Goal: Task Accomplishment & Management: Manage account settings

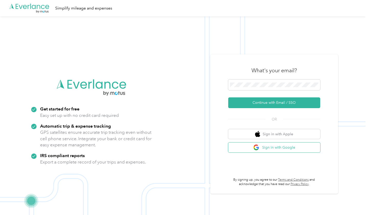
click at [272, 144] on button "Sign in with Google" at bounding box center [274, 147] width 92 height 10
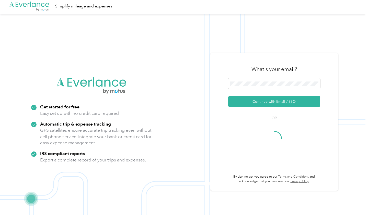
scroll to position [6, 0]
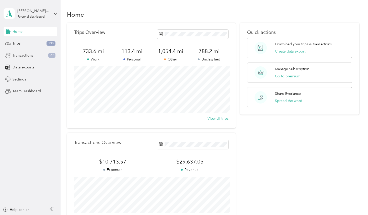
click at [31, 59] on div "Transactions 29" at bounding box center [31, 55] width 54 height 9
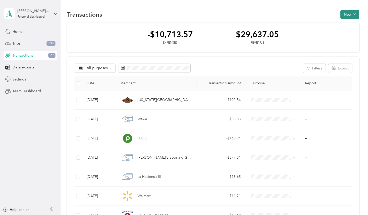
click at [359, 14] on button "New" at bounding box center [350, 14] width 19 height 9
click at [275, 11] on div "Transactions New" at bounding box center [213, 14] width 293 height 11
click at [29, 32] on div "Home" at bounding box center [31, 31] width 54 height 9
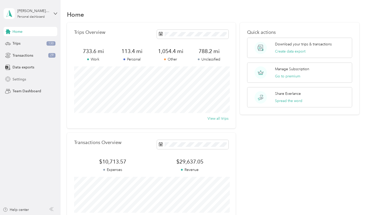
click at [25, 78] on span "Settings" at bounding box center [20, 79] width 14 height 5
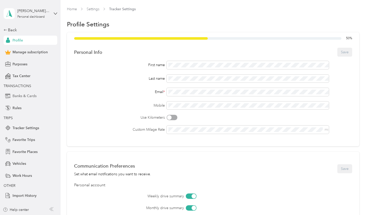
click at [21, 96] on span "Banks & Cards" at bounding box center [25, 95] width 24 height 5
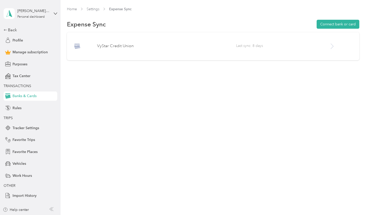
click at [326, 47] on span "Last sync: 8 days" at bounding box center [282, 46] width 93 height 6
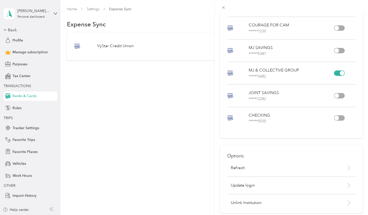
scroll to position [79, 0]
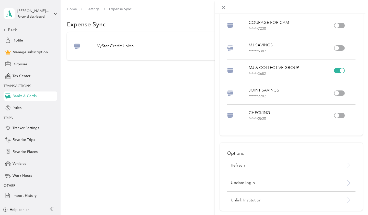
click at [250, 164] on div "Refresh" at bounding box center [280, 165] width 107 height 6
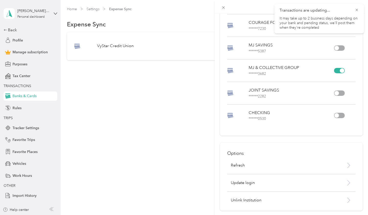
click at [146, 130] on div "VyStar Credit Union Accounts PERSONAL SAVINGS ****** 7972 CFC SAVINGS ****** 79…" at bounding box center [184, 107] width 368 height 215
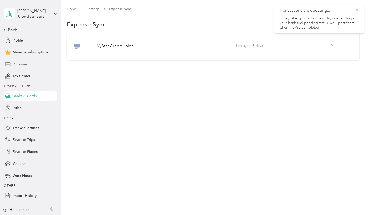
click at [14, 65] on span "Purposes" at bounding box center [20, 63] width 15 height 5
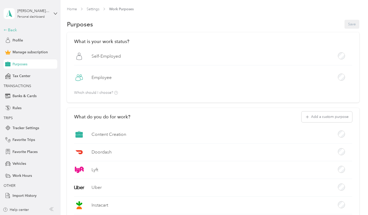
click at [18, 29] on div "Back" at bounding box center [29, 30] width 51 height 6
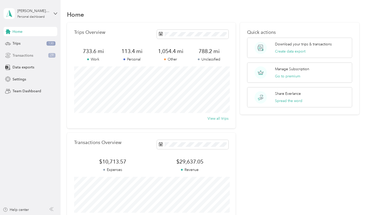
click at [37, 56] on div "Transactions 29" at bounding box center [31, 55] width 54 height 9
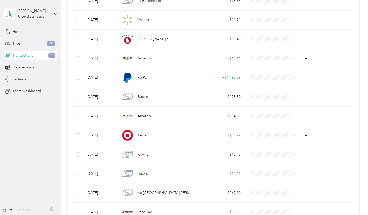
scroll to position [427, 0]
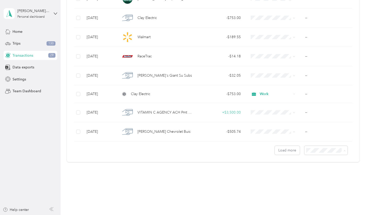
click at [332, 168] on div "50 per load" at bounding box center [329, 168] width 36 height 5
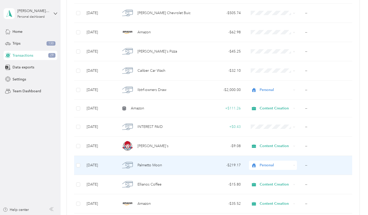
scroll to position [545, 0]
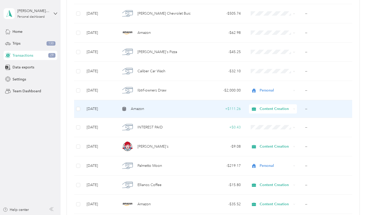
click at [325, 106] on td "--" at bounding box center [328, 109] width 54 height 18
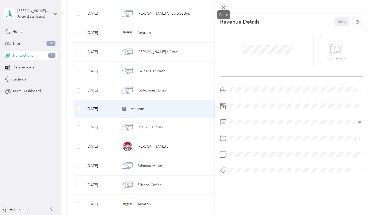
click at [225, 7] on icon at bounding box center [224, 7] width 4 height 4
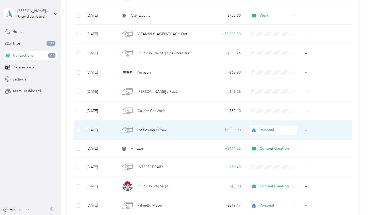
scroll to position [495, 0]
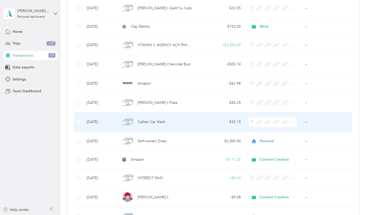
click at [283, 132] on span "Work" at bounding box center [278, 131] width 32 height 5
click at [163, 120] on span "Caliber Car Wash" at bounding box center [152, 122] width 28 height 6
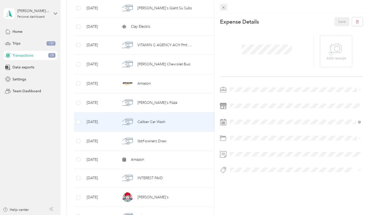
click at [223, 5] on icon at bounding box center [224, 7] width 4 height 4
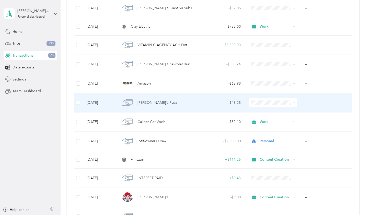
click at [202, 101] on div "- $45.25" at bounding box center [221, 103] width 40 height 6
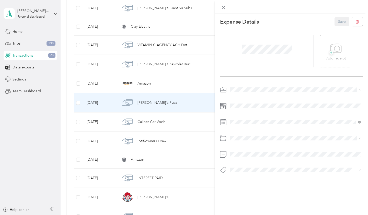
click at [246, 100] on li "Work" at bounding box center [295, 98] width 135 height 9
click at [338, 20] on button "Save" at bounding box center [342, 21] width 15 height 9
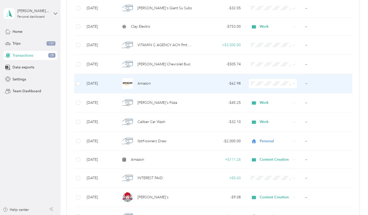
click at [278, 110] on span "Content Creation" at bounding box center [278, 110] width 32 height 5
click at [189, 86] on div "Amazon" at bounding box center [157, 83] width 72 height 11
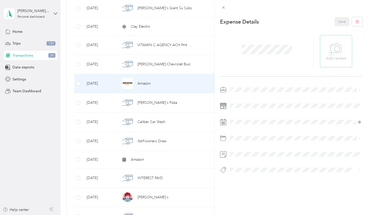
click at [330, 51] on span "+" at bounding box center [332, 53] width 4 height 4
click at [335, 49] on icon at bounding box center [337, 48] width 5 height 5
click at [342, 21] on button "Save" at bounding box center [342, 21] width 15 height 9
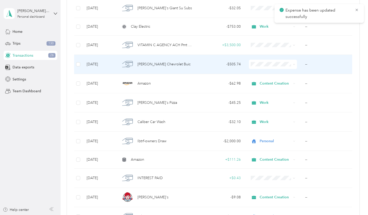
click at [209, 68] on td "- $505.74" at bounding box center [221, 64] width 48 height 19
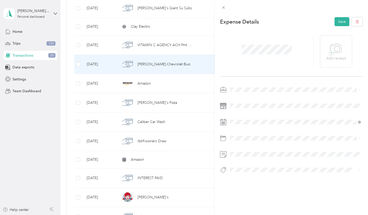
click at [250, 83] on div "Expense Details Save + Add receipt" at bounding box center [292, 104] width 154 height 181
click at [242, 106] on span "Personal" at bounding box center [239, 107] width 14 height 4
click at [240, 100] on div "Work" at bounding box center [295, 98] width 127 height 5
click at [241, 85] on span at bounding box center [295, 89] width 135 height 8
click at [357, 171] on span at bounding box center [295, 169] width 135 height 7
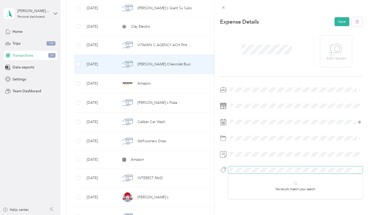
click at [357, 171] on span at bounding box center [295, 169] width 135 height 7
click at [268, 142] on div at bounding box center [291, 140] width 143 height 12
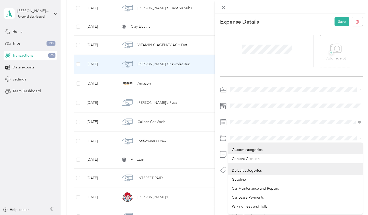
scroll to position [3, 0]
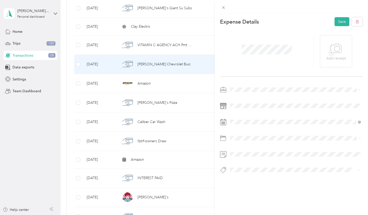
click at [267, 188] on li "Car Maintenance and Repairs" at bounding box center [295, 185] width 135 height 9
click at [339, 23] on button "Save" at bounding box center [342, 21] width 15 height 9
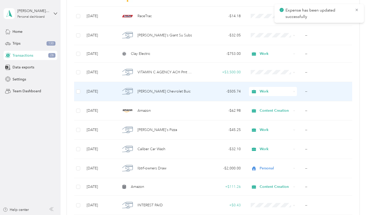
scroll to position [461, 0]
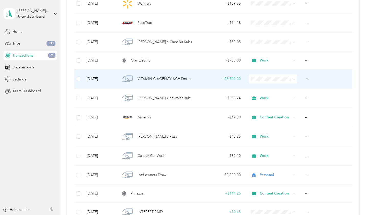
click at [270, 106] on span "Content Creation" at bounding box center [278, 106] width 32 height 5
click at [309, 79] on td "--" at bounding box center [328, 78] width 54 height 19
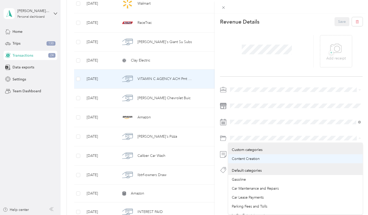
scroll to position [1, 0]
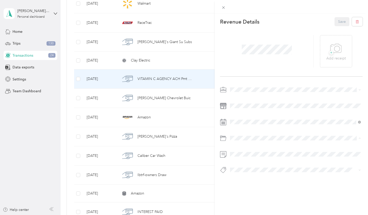
click at [259, 156] on span "Content Creation" at bounding box center [246, 158] width 28 height 4
click at [346, 20] on button "Save" at bounding box center [342, 21] width 15 height 9
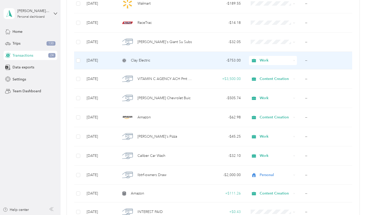
click at [201, 61] on div "- $753.00" at bounding box center [221, 61] width 40 height 6
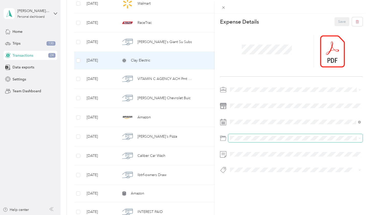
click at [247, 134] on span at bounding box center [295, 138] width 135 height 8
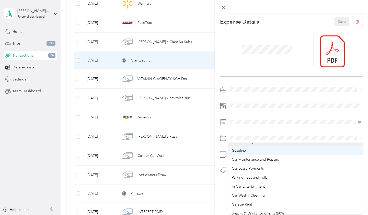
scroll to position [36, 0]
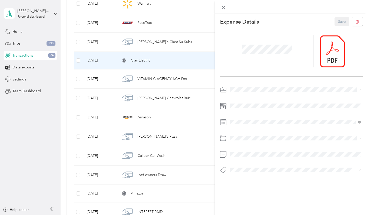
click at [282, 129] on div at bounding box center [291, 130] width 143 height 91
click at [176, 41] on div "This expense cannot be edited because it is either under review, approved, or p…" at bounding box center [184, 107] width 368 height 215
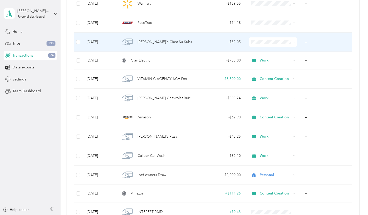
click at [165, 40] on span "[PERSON_NAME]'s Giant Su Subs" at bounding box center [165, 42] width 54 height 6
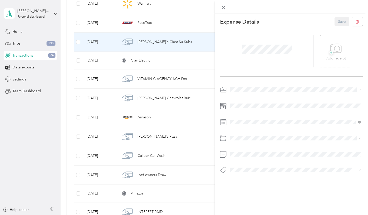
click at [243, 98] on div "Work" at bounding box center [295, 98] width 127 height 5
click at [344, 22] on button "Save" at bounding box center [342, 21] width 15 height 9
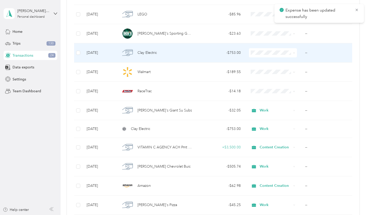
scroll to position [392, 0]
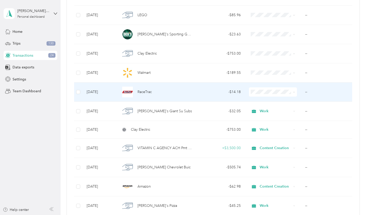
click at [168, 95] on div "RaceTrac" at bounding box center [157, 91] width 72 height 11
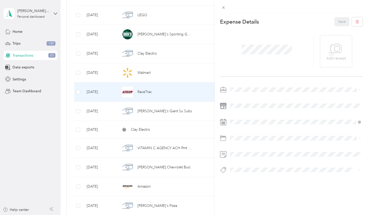
click at [249, 158] on span "Content Creation" at bounding box center [246, 158] width 28 height 4
click at [346, 20] on button "Save" at bounding box center [342, 21] width 15 height 9
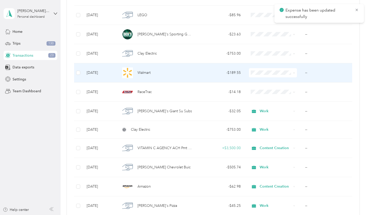
click at [180, 74] on div "Walmart" at bounding box center [157, 72] width 72 height 11
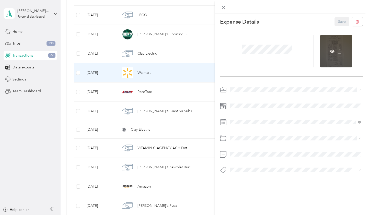
click at [325, 57] on div at bounding box center [336, 51] width 32 height 32
click at [332, 51] on icon at bounding box center [333, 51] width 2 height 2
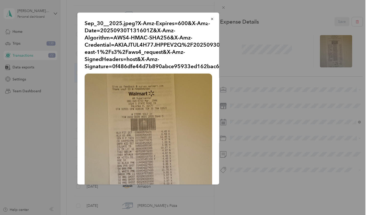
scroll to position [1, 0]
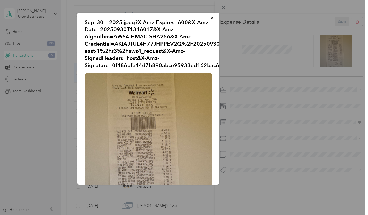
click at [232, 130] on div "Sep_30__2025.jpeg?X-Amz-Expires=600&X-Amz-Date=20250930T131601Z&X-Amz-Algorithm…" at bounding box center [255, 99] width 142 height 173
click at [212, 17] on icon "button" at bounding box center [213, 18] width 4 height 4
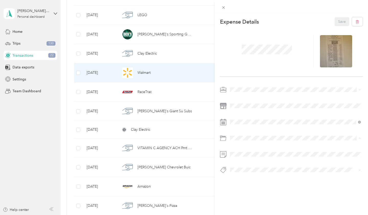
click at [248, 159] on span "Content Creation" at bounding box center [246, 158] width 28 height 4
click at [366, 147] on html "[PERSON_NAME][EMAIL_ADDRESS][DOMAIN_NAME] Personal dashboard Home Trips 130 Tra…" at bounding box center [183, 107] width 366 height 215
click at [245, 117] on div "Content Creation" at bounding box center [295, 114] width 127 height 5
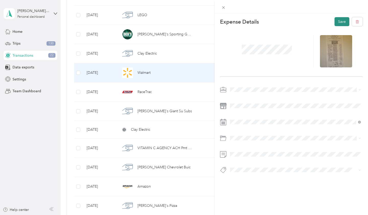
click at [340, 22] on button "Save" at bounding box center [342, 21] width 15 height 9
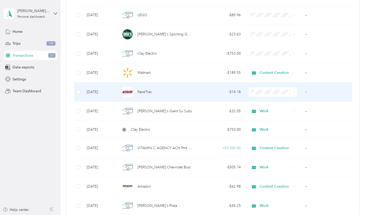
click at [270, 121] on li "Content Creation" at bounding box center [273, 117] width 48 height 9
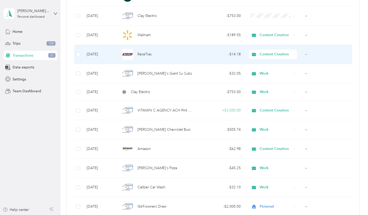
scroll to position [429, 0]
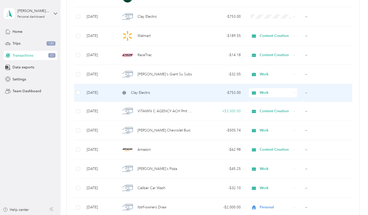
click at [125, 93] on icon at bounding box center [124, 92] width 3 height 3
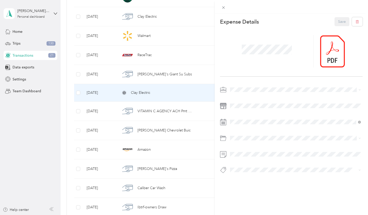
click at [189, 84] on div "This expense cannot be edited because it is either under review, approved, or p…" at bounding box center [184, 107] width 368 height 215
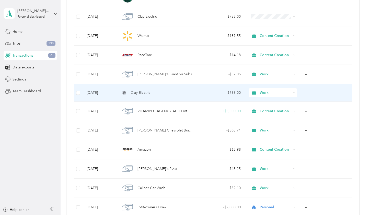
click at [310, 92] on td "--" at bounding box center [328, 93] width 54 height 18
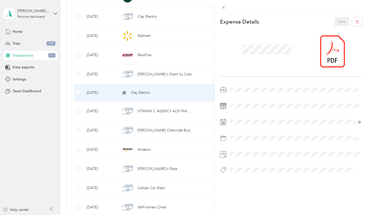
click at [179, 75] on div "This expense cannot be edited because it is either under review, approved, or p…" at bounding box center [184, 107] width 368 height 215
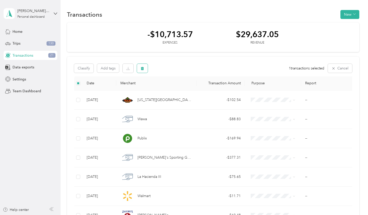
click at [140, 69] on button "button" at bounding box center [142, 68] width 11 height 9
click at [184, 89] on button "Yes" at bounding box center [186, 89] width 10 height 8
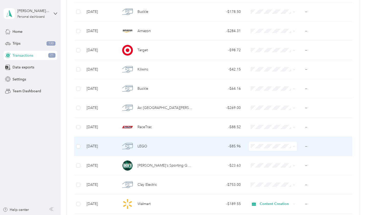
scroll to position [326, 0]
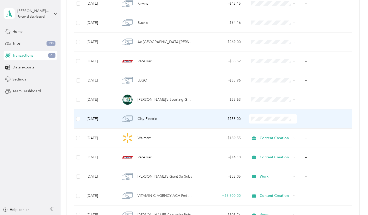
click at [294, 117] on span at bounding box center [294, 118] width 2 height 4
click at [277, 123] on span at bounding box center [273, 118] width 48 height 9
click at [270, 129] on span "Work" at bounding box center [278, 128] width 32 height 5
click at [307, 118] on td "--" at bounding box center [328, 118] width 54 height 19
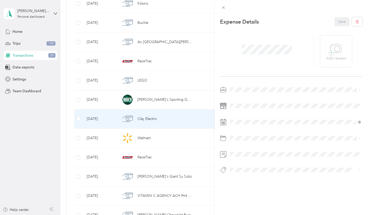
click at [258, 76] on div "+ Add receipt" at bounding box center [291, 51] width 143 height 50
click at [183, 121] on div "This expense cannot be edited because it is either under review, approved, or p…" at bounding box center [184, 107] width 368 height 215
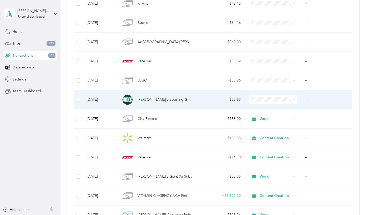
click at [181, 98] on div "[PERSON_NAME]'s Sporting Goods" at bounding box center [157, 99] width 72 height 11
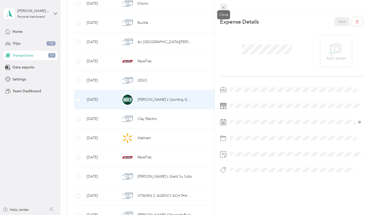
click at [221, 8] on span at bounding box center [223, 7] width 7 height 7
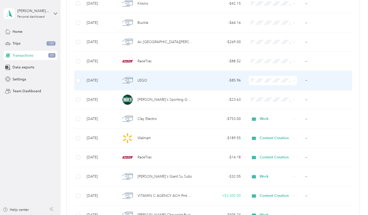
click at [183, 79] on div "LEGO" at bounding box center [157, 80] width 72 height 11
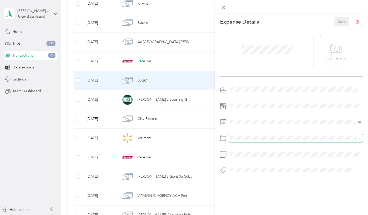
click at [242, 135] on span at bounding box center [295, 138] width 135 height 8
click at [251, 159] on span "Content Creation" at bounding box center [246, 158] width 28 height 4
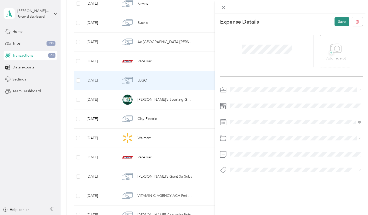
click at [347, 22] on button "Save" at bounding box center [342, 21] width 15 height 9
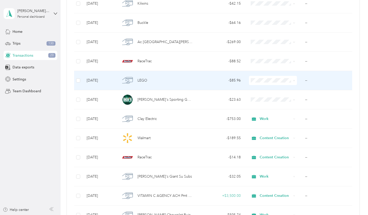
click at [276, 105] on span "Content Creation" at bounding box center [278, 107] width 32 height 5
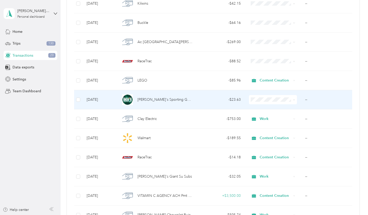
click at [274, 128] on span "Content Creation" at bounding box center [278, 126] width 32 height 5
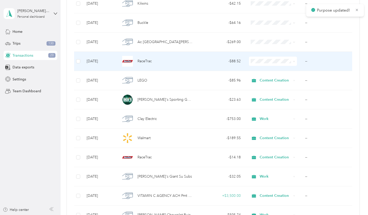
click at [171, 58] on div "RaceTrac" at bounding box center [157, 61] width 72 height 11
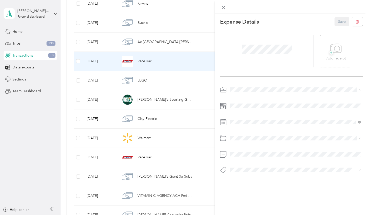
click at [248, 100] on li "Work" at bounding box center [295, 98] width 135 height 9
click at [343, 17] on button "Save" at bounding box center [342, 21] width 15 height 9
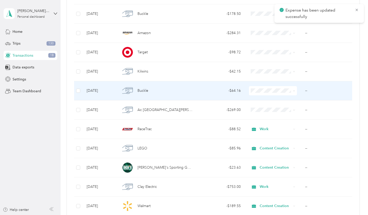
scroll to position [256, 0]
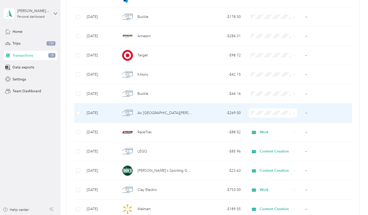
click at [268, 124] on li "Work" at bounding box center [273, 122] width 48 height 9
click at [204, 110] on div "- $269.00" at bounding box center [221, 113] width 40 height 6
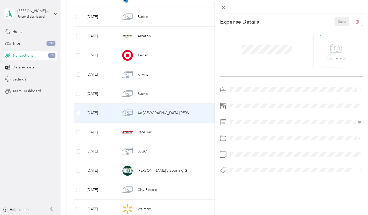
click at [329, 52] on div "+ Add receipt" at bounding box center [336, 51] width 19 height 20
click at [339, 23] on button "Save" at bounding box center [342, 21] width 15 height 9
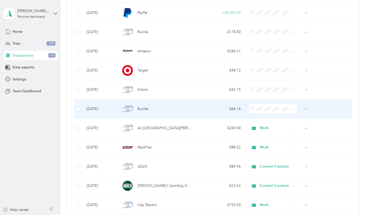
scroll to position [239, 0]
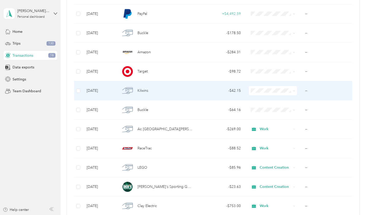
click at [166, 91] on div "Kilwins" at bounding box center [157, 90] width 72 height 11
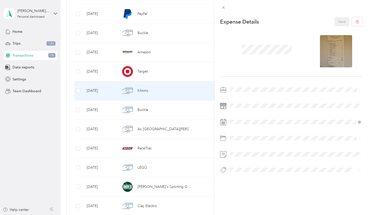
click at [239, 96] on div at bounding box center [291, 130] width 143 height 91
click at [239, 115] on span "Content Creation" at bounding box center [246, 116] width 28 height 4
click at [339, 21] on button "Save" at bounding box center [342, 21] width 15 height 9
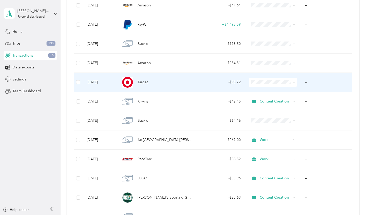
scroll to position [221, 0]
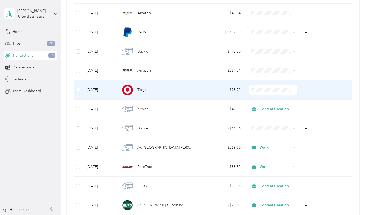
click at [188, 93] on div "Target" at bounding box center [157, 89] width 72 height 11
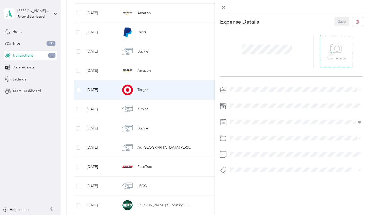
click at [339, 54] on icon at bounding box center [337, 48] width 12 height 14
click at [242, 115] on span "Content Creation" at bounding box center [246, 116] width 28 height 4
click at [338, 22] on button "Save" at bounding box center [342, 21] width 15 height 9
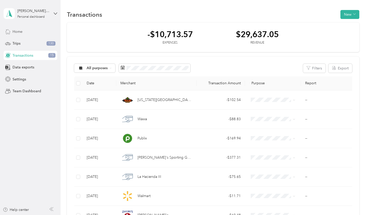
click at [30, 31] on div "Home" at bounding box center [31, 31] width 54 height 9
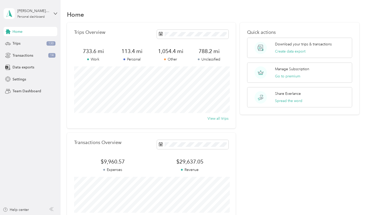
scroll to position [66, 0]
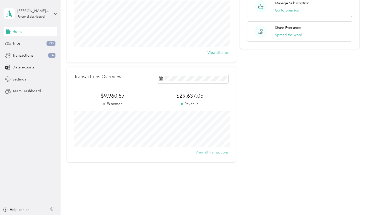
click at [203, 151] on button "View all transactions" at bounding box center [212, 151] width 33 height 5
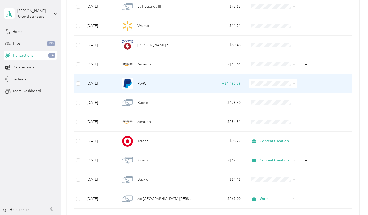
scroll to position [175, 0]
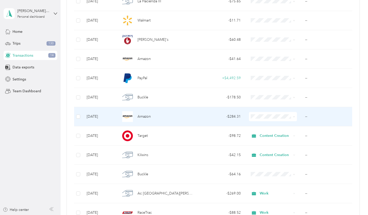
click at [194, 117] on td "Amazon" at bounding box center [156, 116] width 80 height 19
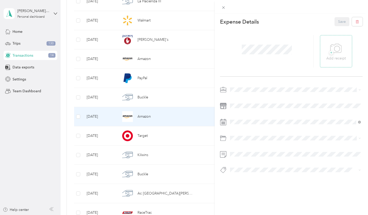
click at [333, 51] on icon at bounding box center [337, 48] width 12 height 14
click at [251, 117] on div "Content Creation" at bounding box center [295, 116] width 127 height 5
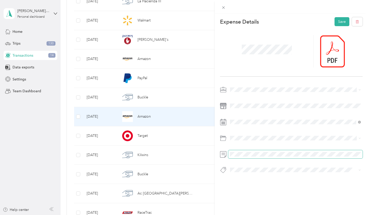
scroll to position [0, 2]
click at [335, 23] on button "Save" at bounding box center [342, 21] width 15 height 9
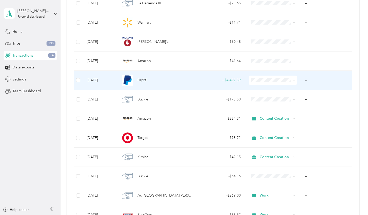
scroll to position [177, 0]
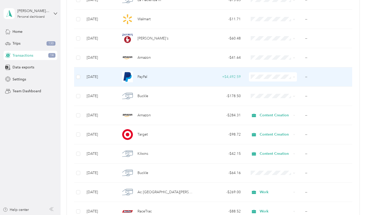
click at [191, 78] on div "PayPal" at bounding box center [157, 76] width 72 height 11
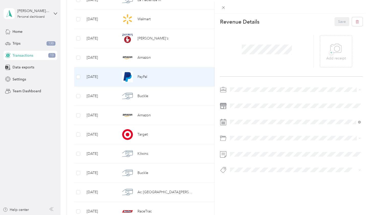
click at [238, 97] on span "Work" at bounding box center [236, 98] width 9 height 4
click at [345, 20] on button "Save" at bounding box center [342, 21] width 15 height 9
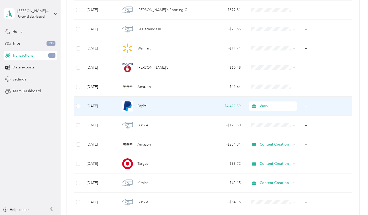
scroll to position [143, 0]
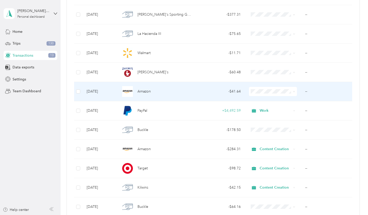
click at [182, 91] on div "Amazon" at bounding box center [157, 91] width 72 height 11
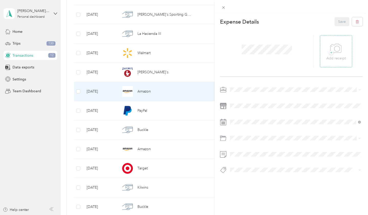
click at [336, 51] on icon at bounding box center [337, 48] width 12 height 14
click at [260, 93] on span at bounding box center [295, 89] width 135 height 8
click at [254, 86] on span at bounding box center [295, 89] width 135 height 8
click at [250, 113] on li "Content Creation" at bounding box center [295, 115] width 135 height 9
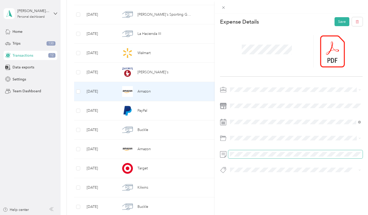
scroll to position [0, 52]
click at [341, 24] on button "Save" at bounding box center [342, 21] width 15 height 9
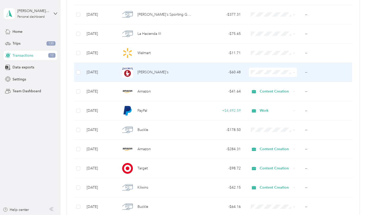
click at [210, 75] on td "- $60.48" at bounding box center [221, 72] width 48 height 19
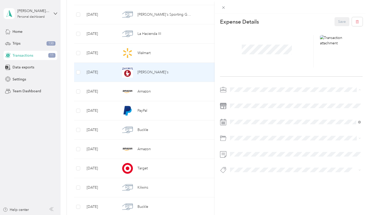
click at [245, 100] on li "Work" at bounding box center [295, 98] width 135 height 9
click at [338, 23] on button "Save" at bounding box center [342, 21] width 15 height 9
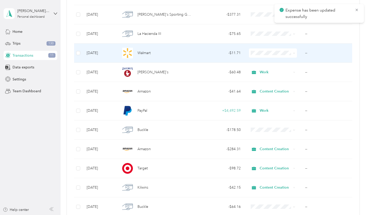
click at [171, 52] on div "Walmart" at bounding box center [157, 53] width 72 height 11
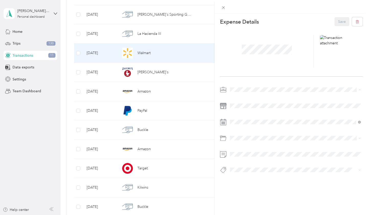
click at [248, 115] on span "Content Creation" at bounding box center [246, 116] width 28 height 4
click at [250, 150] on span at bounding box center [295, 154] width 135 height 8
click at [340, 20] on button "Save" at bounding box center [342, 21] width 15 height 9
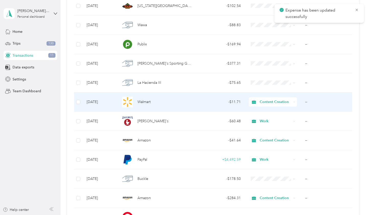
scroll to position [93, 0]
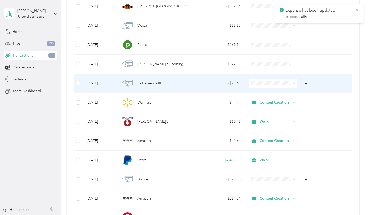
click at [178, 87] on div "La Hacienda III" at bounding box center [157, 83] width 72 height 11
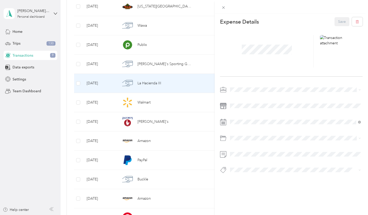
click at [258, 85] on div "Expense Details Save" at bounding box center [292, 104] width 154 height 181
click at [253, 87] on span at bounding box center [295, 89] width 135 height 8
click at [244, 97] on div "Work" at bounding box center [295, 98] width 127 height 5
click at [346, 19] on button "Save" at bounding box center [342, 21] width 15 height 9
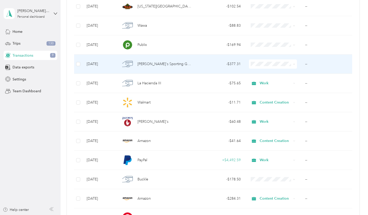
drag, startPoint x: 272, startPoint y: 90, endPoint x: 269, endPoint y: 87, distance: 4.5
click at [272, 90] on span "Content Creation" at bounding box center [278, 91] width 32 height 5
click at [212, 62] on div "- $377.31" at bounding box center [221, 64] width 40 height 6
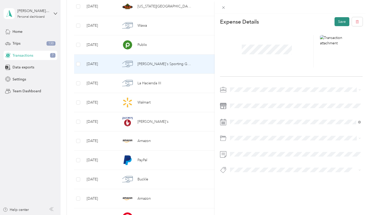
click at [339, 22] on button "Save" at bounding box center [342, 21] width 15 height 9
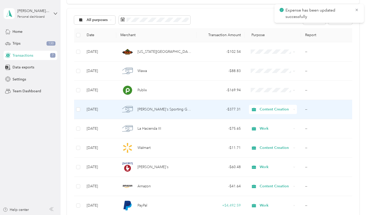
scroll to position [48, 0]
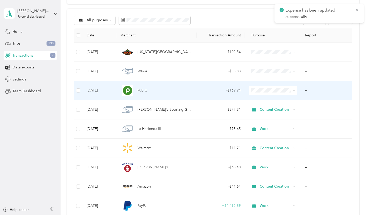
click at [210, 93] on div "- $169.94" at bounding box center [221, 91] width 40 height 6
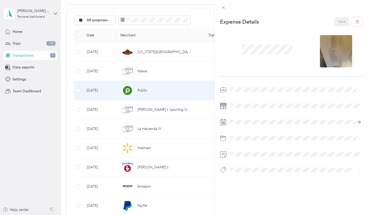
click at [250, 114] on div "Content Creation" at bounding box center [295, 116] width 127 height 5
click at [343, 19] on button "Save" at bounding box center [342, 21] width 15 height 9
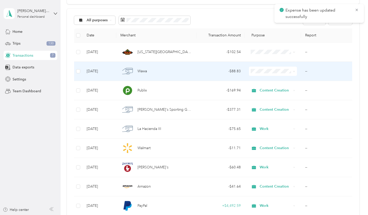
click at [195, 68] on td "Wawa" at bounding box center [156, 71] width 80 height 19
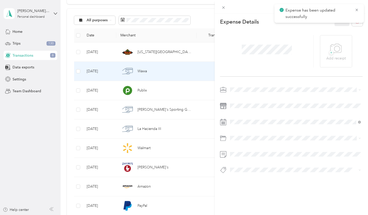
click at [251, 93] on span at bounding box center [295, 89] width 135 height 8
click at [243, 97] on div "Work" at bounding box center [295, 98] width 127 height 5
click at [345, 19] on button "Save" at bounding box center [342, 21] width 15 height 9
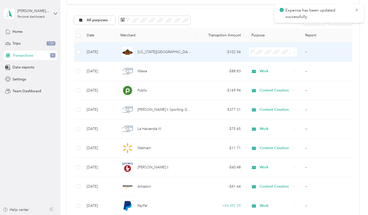
click at [188, 51] on div "[US_STATE][GEOGRAPHIC_DATA]" at bounding box center [157, 52] width 72 height 11
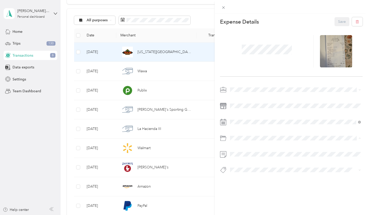
click at [243, 86] on span at bounding box center [295, 89] width 135 height 8
click at [243, 97] on div "Work" at bounding box center [295, 98] width 127 height 5
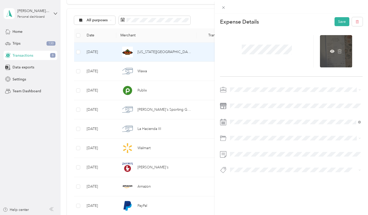
click at [344, 64] on div at bounding box center [336, 51] width 32 height 32
click at [333, 51] on icon at bounding box center [333, 51] width 2 height 2
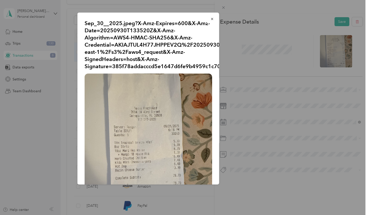
click at [259, 123] on div "Sep_30__2025.jpeg?X-Amz-Expires=600&X-Amz-Date=20250930T133520Z&X-Amz-Algorithm…" at bounding box center [255, 99] width 142 height 173
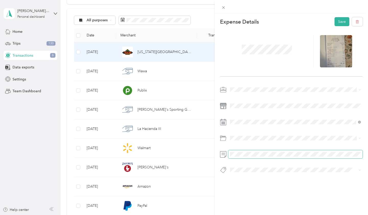
click at [244, 151] on span at bounding box center [295, 154] width 135 height 8
click at [341, 19] on button "Save" at bounding box center [342, 21] width 15 height 9
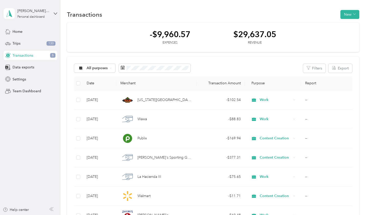
click at [41, 56] on div "Transactions 6" at bounding box center [31, 55] width 54 height 9
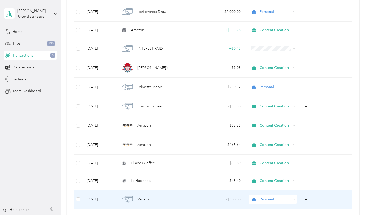
scroll to position [607, 0]
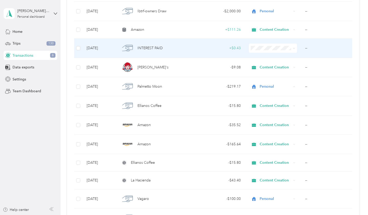
click at [276, 84] on span "Other" at bounding box center [278, 83] width 32 height 5
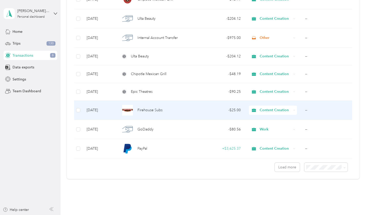
scroll to position [894, 0]
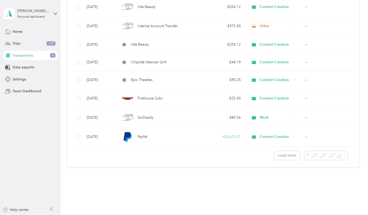
click at [323, 180] on span "100 per load" at bounding box center [321, 181] width 21 height 4
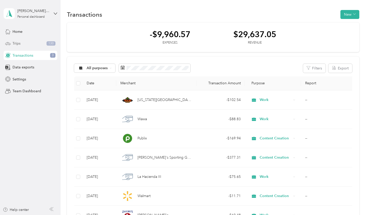
click at [36, 46] on div "Trips 130" at bounding box center [31, 43] width 54 height 9
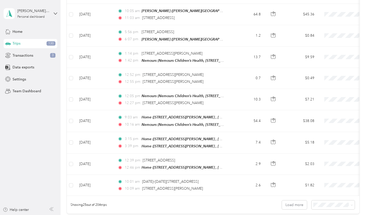
scroll to position [489, 0]
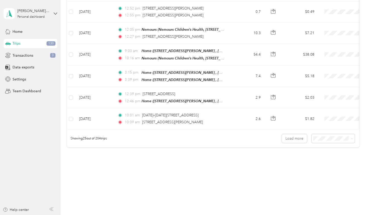
click at [334, 162] on span "100 per load" at bounding box center [328, 162] width 21 height 4
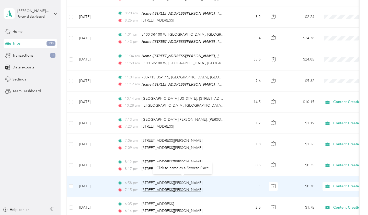
scroll to position [1678, 0]
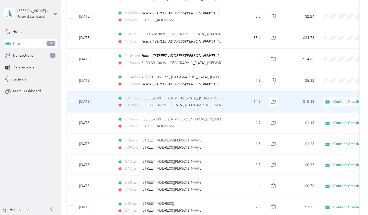
click at [248, 93] on td "14.5" at bounding box center [248, 101] width 34 height 21
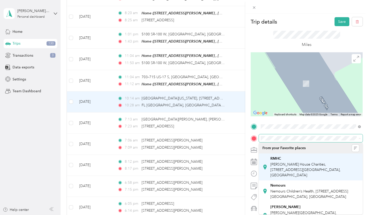
scroll to position [63, 0]
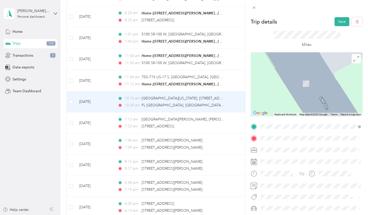
click at [320, 182] on span "[STREET_ADDRESS][PERSON_NAME] , 32177, [GEOGRAPHIC_DATA], [GEOGRAPHIC_DATA], [G…" at bounding box center [309, 187] width 77 height 15
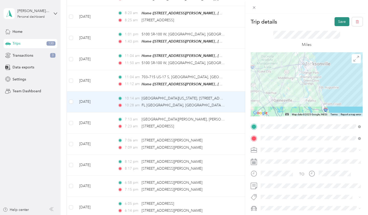
click at [342, 20] on button "Save" at bounding box center [342, 21] width 15 height 9
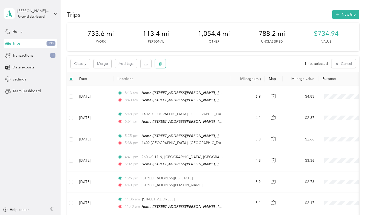
click at [164, 64] on button "button" at bounding box center [160, 63] width 11 height 9
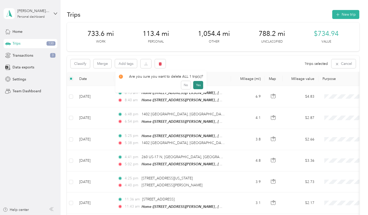
click at [201, 86] on button "Yes" at bounding box center [198, 85] width 10 height 8
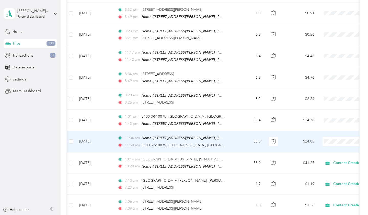
scroll to position [0, 0]
click at [331, 156] on span "Content Creation" at bounding box center [341, 158] width 47 height 5
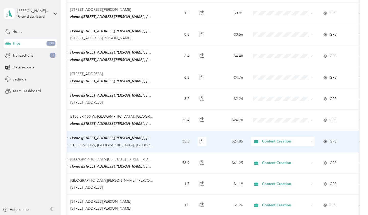
scroll to position [0, 69]
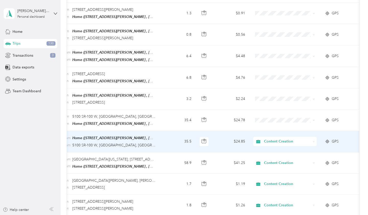
click at [166, 132] on td "35.5" at bounding box center [179, 141] width 34 height 21
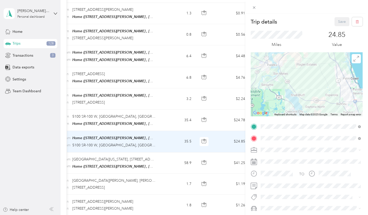
scroll to position [12, 0]
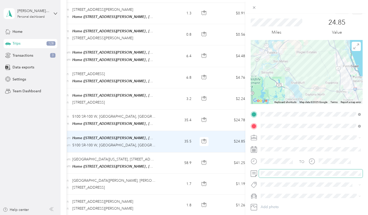
click at [289, 170] on span at bounding box center [311, 173] width 104 height 8
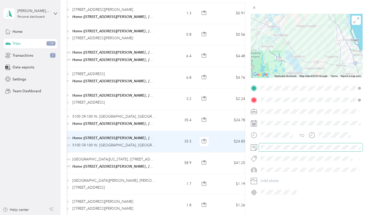
scroll to position [0, 0]
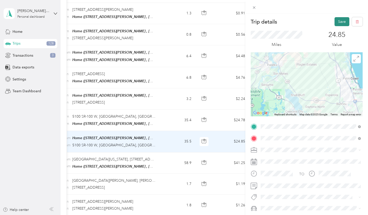
click at [345, 22] on button "Save" at bounding box center [342, 21] width 15 height 9
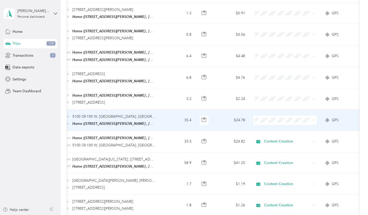
click at [279, 136] on span "Content Creation" at bounding box center [289, 137] width 47 height 5
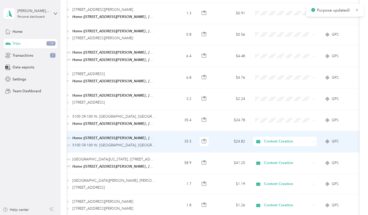
click at [172, 131] on td "35.5" at bounding box center [179, 141] width 34 height 21
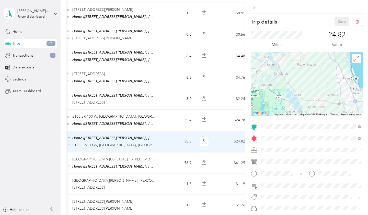
click at [152, 133] on div "Trip details Save This trip cannot be edited because it is either under review,…" at bounding box center [184, 107] width 368 height 215
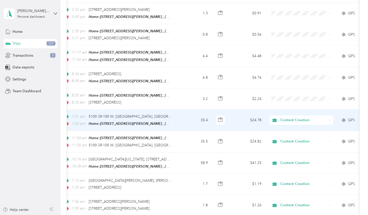
scroll to position [0, 52]
click at [182, 110] on td "35.4" at bounding box center [196, 120] width 34 height 21
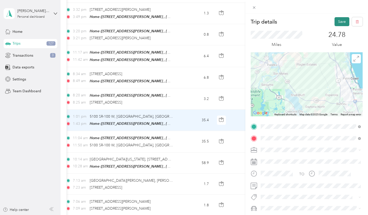
click at [340, 22] on button "Save" at bounding box center [342, 21] width 15 height 9
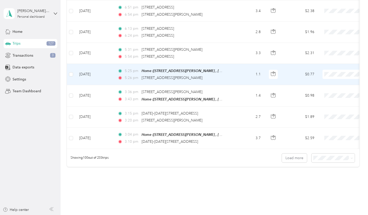
scroll to position [2076, 0]
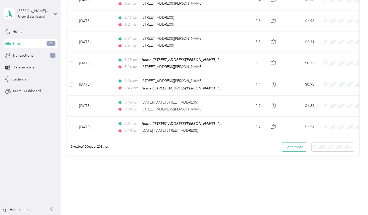
click at [301, 142] on button "Load more" at bounding box center [294, 146] width 25 height 9
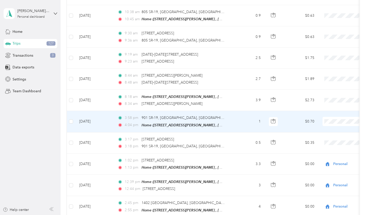
scroll to position [2975, 0]
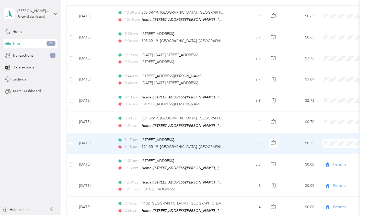
click at [224, 137] on div "3:17 pm [STREET_ADDRESS]" at bounding box center [171, 140] width 107 height 6
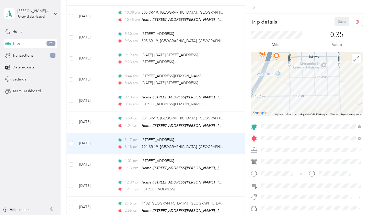
click at [221, 128] on div "Trip details Save This trip cannot be edited because it is either under review,…" at bounding box center [184, 107] width 368 height 215
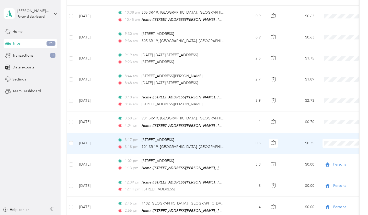
click at [327, 146] on span "Personal" at bounding box center [341, 145] width 47 height 5
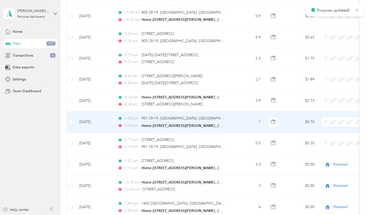
click at [242, 111] on td "1" at bounding box center [248, 121] width 34 height 21
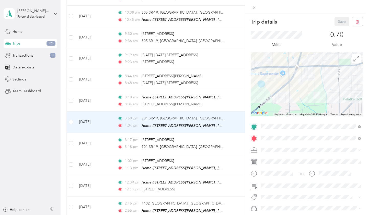
click at [225, 104] on div "Trip details Save This trip cannot be edited because it is either under review,…" at bounding box center [184, 107] width 368 height 215
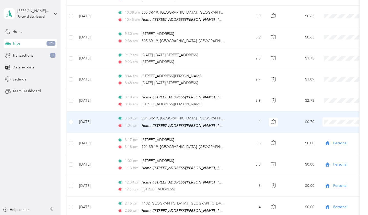
click at [321, 123] on span "Personal" at bounding box center [341, 123] width 47 height 5
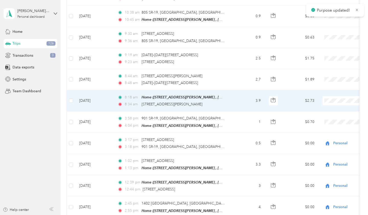
click at [234, 90] on td "3.9" at bounding box center [248, 100] width 34 height 21
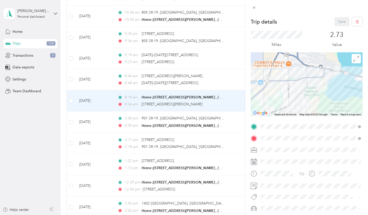
click at [227, 85] on div "Trip details Save This trip cannot be edited because it is either under review,…" at bounding box center [184, 107] width 368 height 215
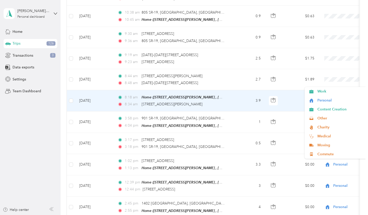
scroll to position [2975, 0]
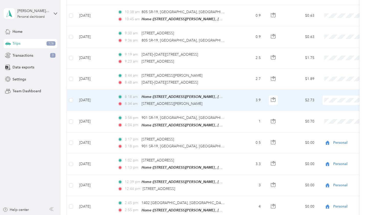
click at [336, 102] on span "Personal" at bounding box center [341, 101] width 47 height 5
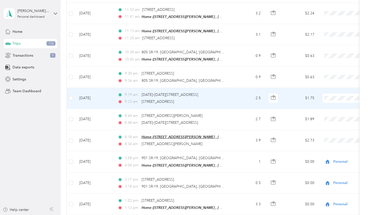
scroll to position [2930, 0]
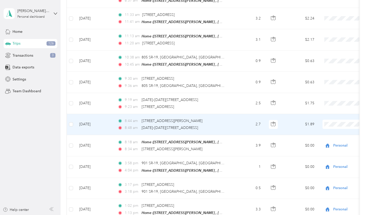
click at [334, 119] on span at bounding box center [354, 123] width 63 height 9
click at [328, 126] on span "Personal" at bounding box center [341, 126] width 47 height 5
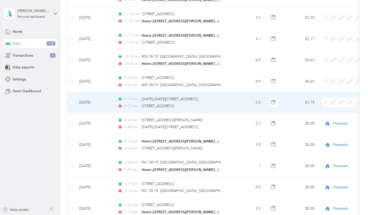
scroll to position [2931, 0]
click at [333, 104] on span "Personal" at bounding box center [341, 103] width 47 height 5
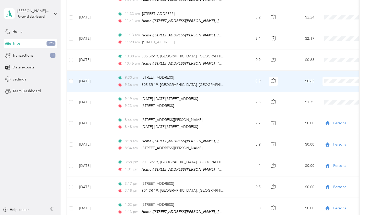
click at [334, 83] on span "Personal" at bounding box center [341, 83] width 47 height 5
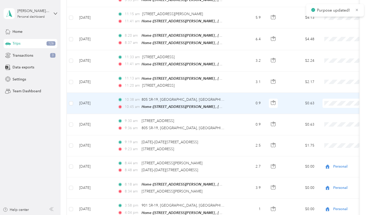
scroll to position [2883, 0]
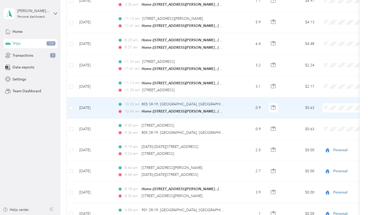
click at [228, 97] on td "10:38 am 805 SR-19, [GEOGRAPHIC_DATA], [GEOGRAPHIC_DATA] 10:45 am Home (106 [PE…" at bounding box center [173, 107] width 118 height 21
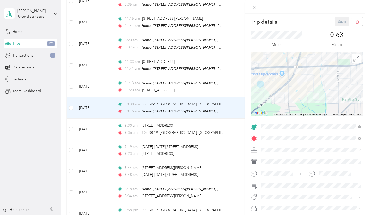
click at [210, 91] on div "Trip details Save This trip cannot be edited because it is either under review,…" at bounding box center [184, 107] width 368 height 215
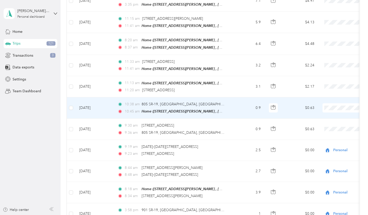
click at [327, 110] on span "Personal" at bounding box center [341, 108] width 47 height 5
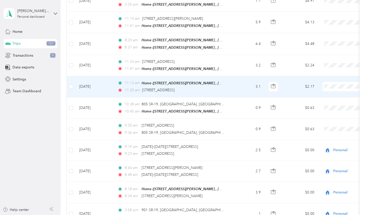
click at [335, 90] on li "Personal" at bounding box center [336, 88] width 63 height 9
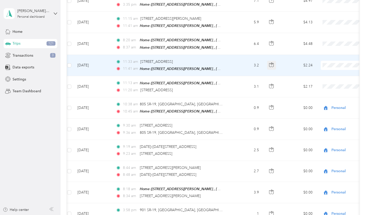
scroll to position [2883, 0]
click at [333, 66] on span "Personal" at bounding box center [341, 67] width 47 height 5
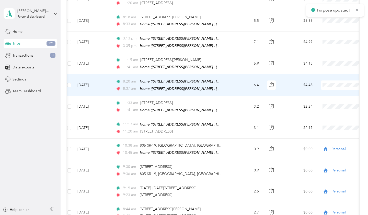
scroll to position [2844, 0]
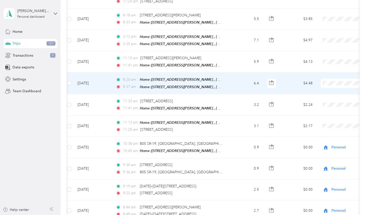
click at [245, 72] on td "6.4" at bounding box center [247, 82] width 34 height 21
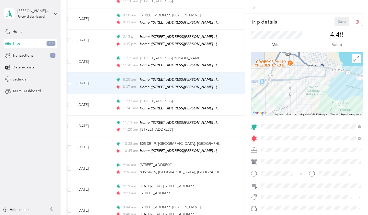
click at [226, 72] on div "Trip details Save This trip cannot be edited because it is either under review,…" at bounding box center [184, 107] width 368 height 215
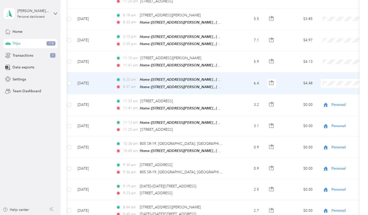
click at [342, 86] on span "Personal" at bounding box center [341, 84] width 47 height 5
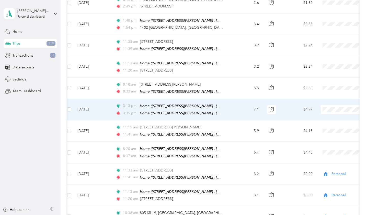
scroll to position [2767, 0]
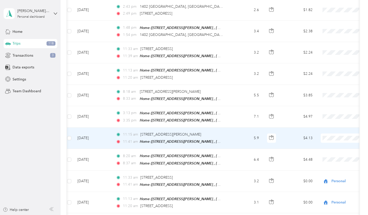
click at [329, 140] on span "Personal" at bounding box center [341, 139] width 47 height 5
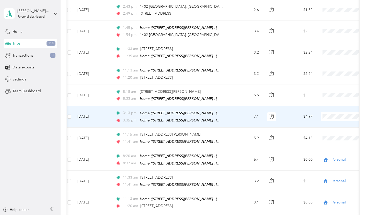
click at [235, 106] on td "7.1" at bounding box center [247, 116] width 34 height 21
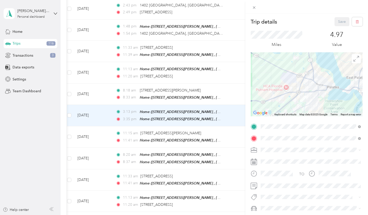
click at [234, 99] on div "Trip details Save This trip cannot be edited because it is either under review,…" at bounding box center [184, 107] width 368 height 215
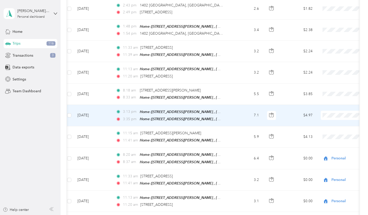
click at [331, 116] on span "Personal" at bounding box center [341, 118] width 47 height 5
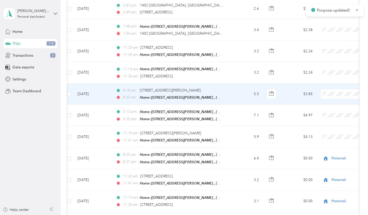
click at [226, 83] on td "8:18 am [STREET_ADDRESS][PERSON_NAME] 8:33 am Home ([STREET_ADDRESS][PERSON_NAM…" at bounding box center [171, 93] width 118 height 21
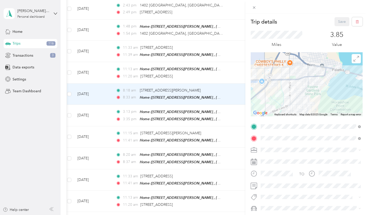
click at [219, 82] on div "Trip details Save This trip cannot be edited because it is either under review,…" at bounding box center [184, 107] width 368 height 215
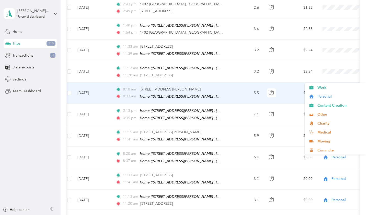
scroll to position [2770, 0]
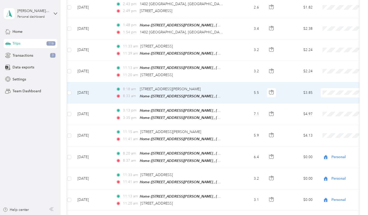
click at [340, 95] on span "Personal" at bounding box center [341, 95] width 47 height 5
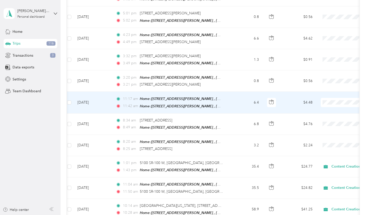
scroll to position [1547, 0]
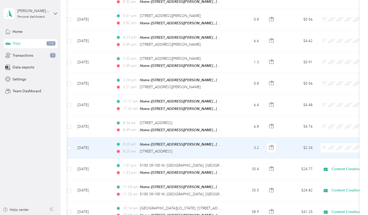
click at [331, 156] on span "Personal" at bounding box center [341, 155] width 47 height 5
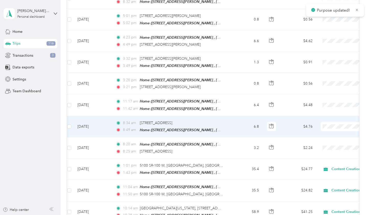
click at [332, 135] on span "Personal" at bounding box center [341, 134] width 47 height 5
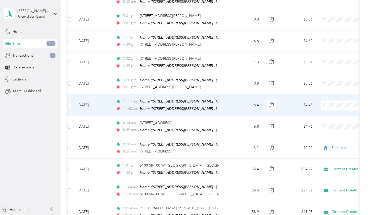
click at [331, 114] on span "Personal" at bounding box center [341, 113] width 47 height 5
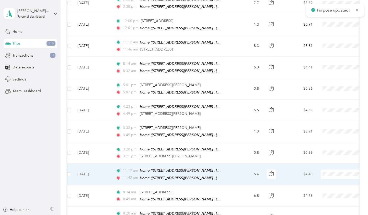
scroll to position [1476, 0]
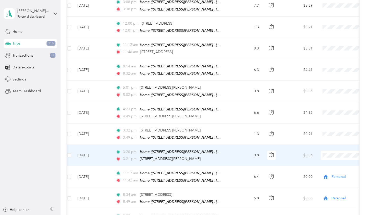
click at [245, 148] on td "0.8" at bounding box center [247, 155] width 34 height 21
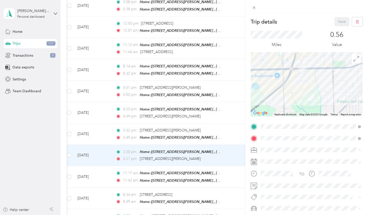
click at [209, 148] on div "Trip details Save This trip cannot be edited because it is either under review,…" at bounding box center [184, 107] width 368 height 215
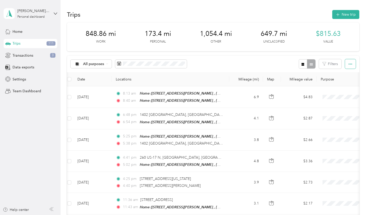
click at [353, 62] on icon "button" at bounding box center [351, 64] width 4 height 4
drag, startPoint x: 20, startPoint y: 56, endPoint x: 91, endPoint y: -20, distance: 103.7
click at [91, 0] on html "[EMAIL_ADDRESS][DOMAIN_NAME] Personal dashboard Home Trips 111 Transactions 3 D…" at bounding box center [183, 107] width 366 height 215
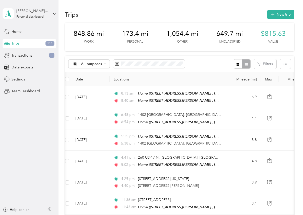
click at [50, 209] on icon at bounding box center [49, 209] width 4 height 4
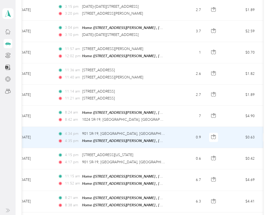
scroll to position [0, 14]
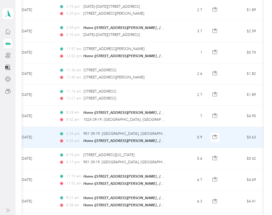
click at [163, 131] on div "4:34 pm 901 SR-19, [GEOGRAPHIC_DATA], [GEOGRAPHIC_DATA]" at bounding box center [112, 134] width 107 height 6
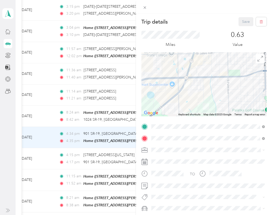
drag, startPoint x: 209, startPoint y: 73, endPoint x: 203, endPoint y: 84, distance: 11.9
click at [203, 84] on div at bounding box center [203, 84] width 125 height 64
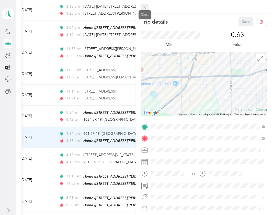
click at [144, 5] on icon at bounding box center [145, 7] width 4 height 4
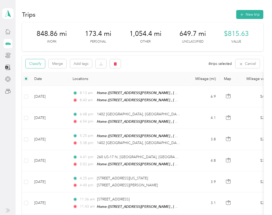
click at [40, 63] on button "Classify" at bounding box center [35, 63] width 19 height 9
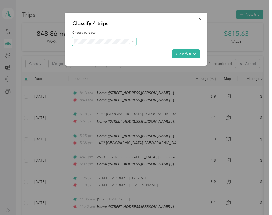
click at [92, 39] on span at bounding box center [104, 41] width 64 height 9
click at [90, 50] on span "Work" at bounding box center [109, 50] width 48 height 5
click at [183, 52] on button "Classify trips" at bounding box center [186, 53] width 28 height 9
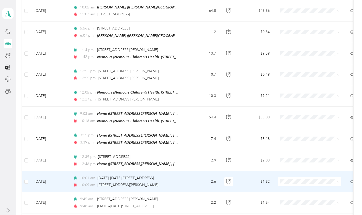
scroll to position [428, 0]
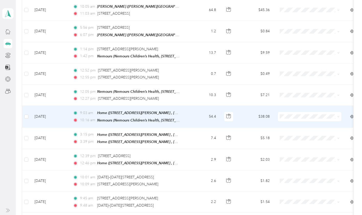
click at [303, 167] on span "Medical" at bounding box center [314, 166] width 47 height 5
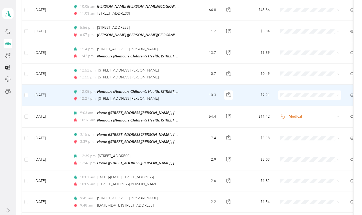
click at [300, 103] on li "Work" at bounding box center [309, 101] width 63 height 9
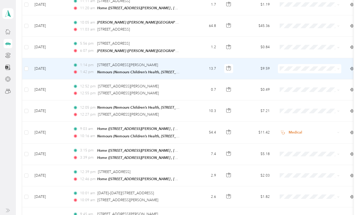
scroll to position [409, 0]
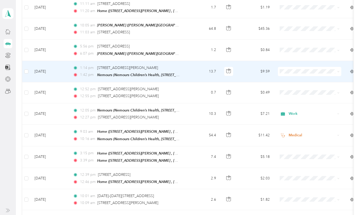
click at [301, 77] on span "Work" at bounding box center [314, 77] width 47 height 5
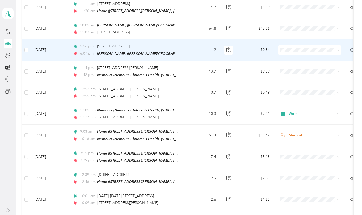
click at [301, 101] on span "Medical" at bounding box center [314, 101] width 47 height 5
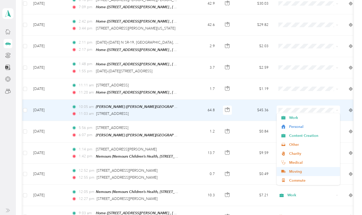
scroll to position [329, 0]
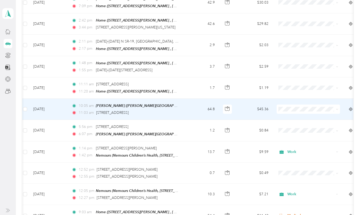
click at [291, 163] on li "Medical" at bounding box center [308, 159] width 63 height 9
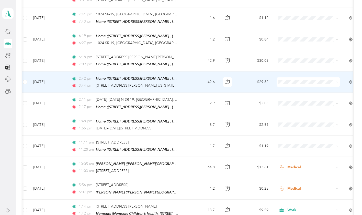
scroll to position [270, 0]
click at [285, 76] on td at bounding box center [309, 82] width 72 height 21
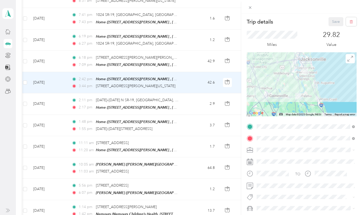
click at [205, 81] on div "Trip details Save This trip cannot be edited because it is either under review,…" at bounding box center [181, 107] width 362 height 215
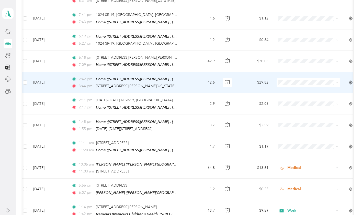
click at [298, 109] on span "Content Creation" at bounding box center [312, 108] width 47 height 5
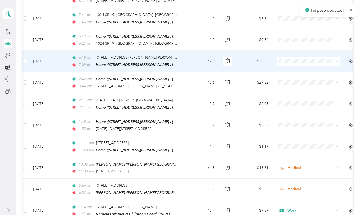
click at [293, 86] on span "Content Creation" at bounding box center [312, 86] width 47 height 5
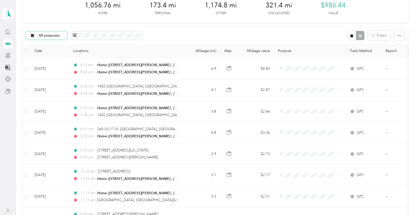
click at [62, 32] on div "All purposes" at bounding box center [46, 35] width 41 height 9
click at [53, 52] on span "Unclassified" at bounding box center [53, 53] width 29 height 5
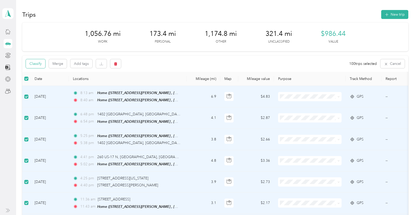
click at [32, 62] on button "Classify" at bounding box center [35, 63] width 19 height 9
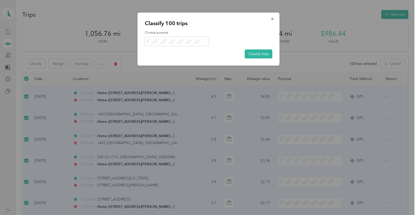
click at [167, 58] on span "Personal" at bounding box center [181, 59] width 48 height 5
click at [250, 54] on button "Classify trips" at bounding box center [259, 53] width 28 height 9
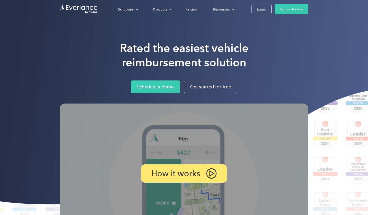
click at [248, 7] on div "Solutions For companies Easy vehicle reimbursements For self-employed Maximize …" at bounding box center [210, 9] width 198 height 10
click at [260, 9] on div "Login" at bounding box center [261, 9] width 9 height 6
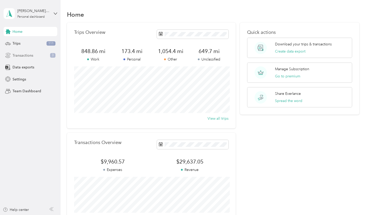
click at [27, 53] on span "Transactions" at bounding box center [23, 55] width 21 height 5
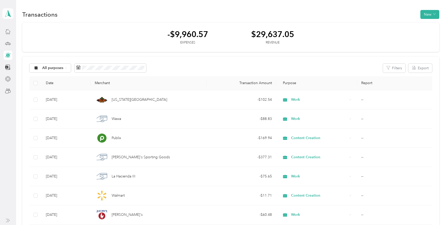
click at [10, 12] on icon at bounding box center [8, 13] width 8 height 7
drag, startPoint x: 62, startPoint y: 14, endPoint x: 60, endPoint y: 28, distance: 14.2
click at [62, 14] on div "Transactions New" at bounding box center [230, 14] width 417 height 11
click at [9, 214] on aside "miranda@mjandcollective.com Personal dashboard" at bounding box center [8, 112] width 16 height 225
click at [7, 214] on icon at bounding box center [8, 221] width 4 height 4
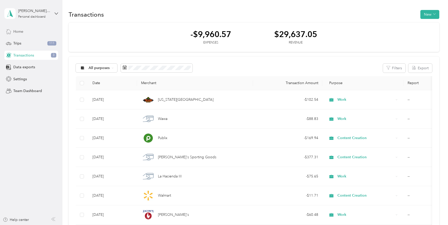
click at [28, 35] on div "Home" at bounding box center [31, 31] width 54 height 9
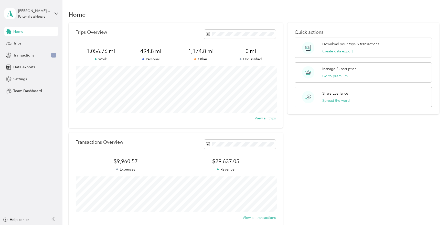
scroll to position [55, 0]
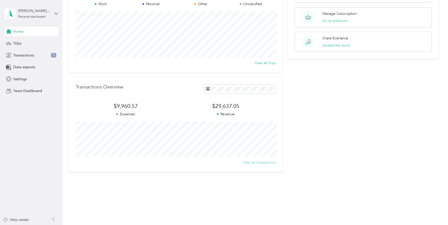
click at [257, 162] on button "View all transactions" at bounding box center [259, 162] width 33 height 5
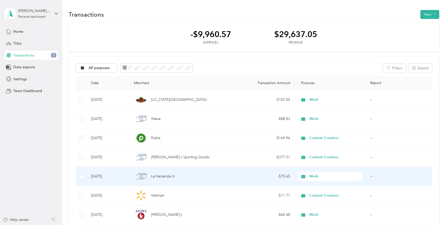
scroll to position [1, 0]
